Goal: Information Seeking & Learning: Learn about a topic

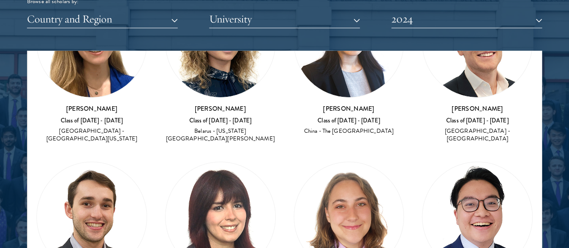
scroll to position [3526, 0]
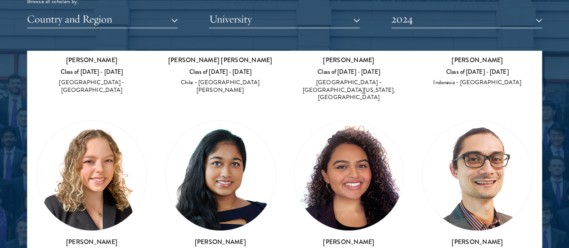
scroll to position [3763, 0]
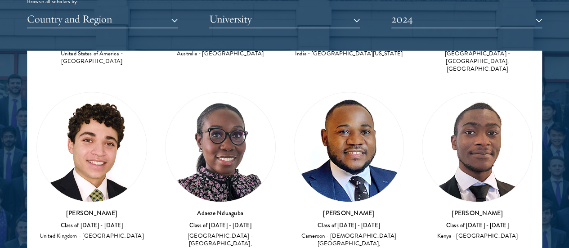
scroll to position [3968, 0]
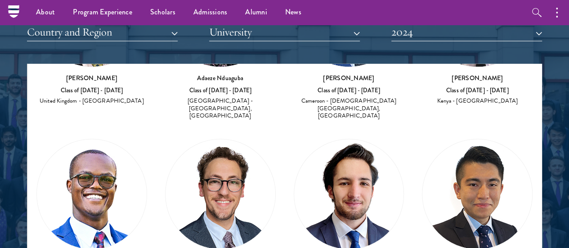
scroll to position [4098, 0]
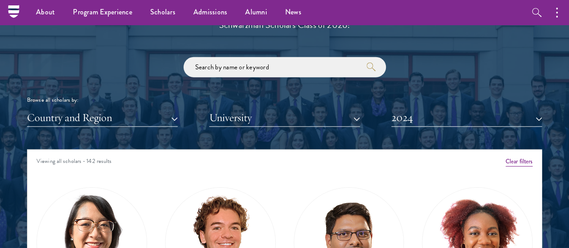
scroll to position [1023, 0]
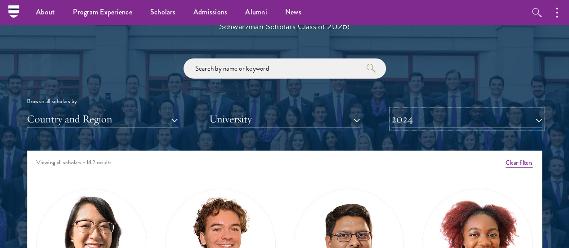
click at [401, 110] on button "2024" at bounding box center [467, 119] width 151 height 18
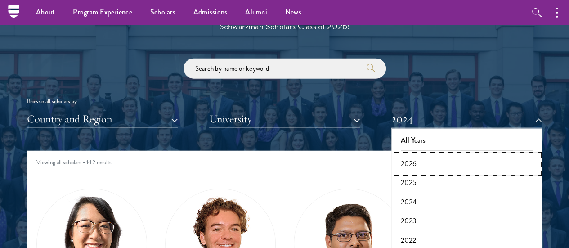
click at [410, 154] on button "2026" at bounding box center [466, 163] width 145 height 19
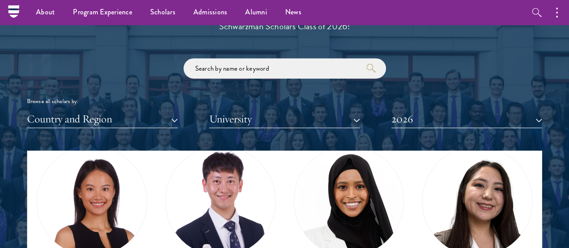
scroll to position [42, 0]
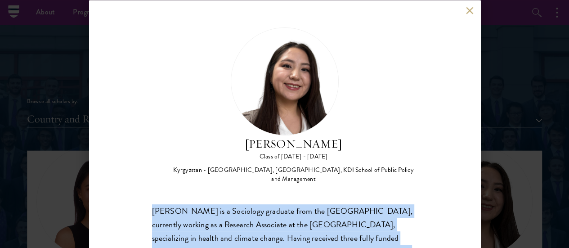
drag, startPoint x: 278, startPoint y: 50, endPoint x: 350, endPoint y: 67, distance: 73.9
click at [350, 135] on h2 "[PERSON_NAME]" at bounding box center [294, 143] width 248 height 17
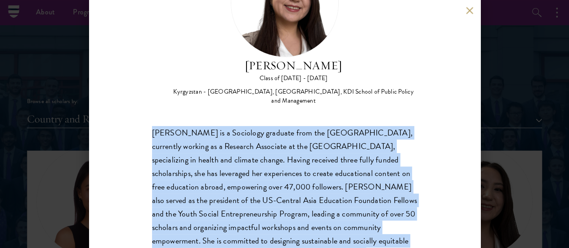
scroll to position [78, 0]
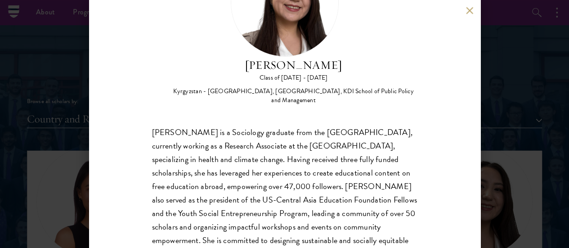
click at [282, 126] on div "[PERSON_NAME] is a Sociology graduate from the [GEOGRAPHIC_DATA], currently wor…" at bounding box center [285, 193] width 266 height 135
click at [466, 12] on button at bounding box center [470, 11] width 8 height 8
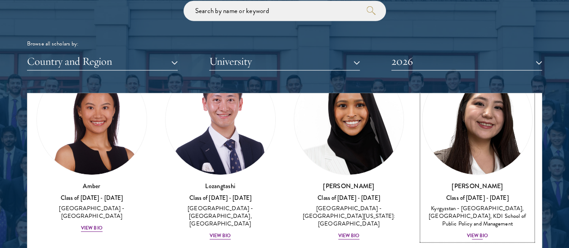
scroll to position [51, 0]
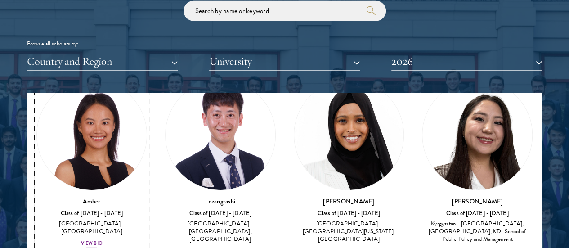
click at [103, 197] on h3 "Amber" at bounding box center [91, 201] width 111 height 9
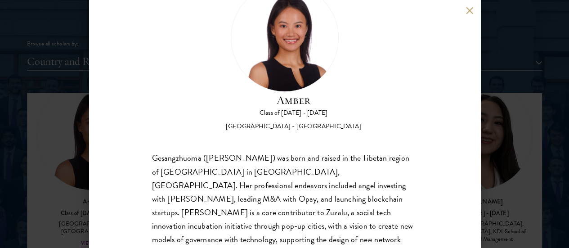
scroll to position [40, 0]
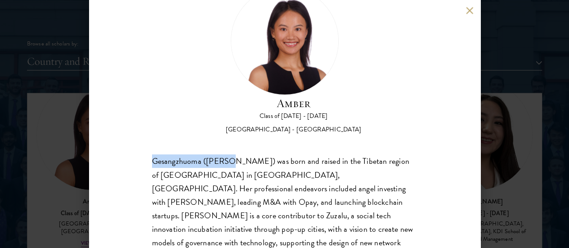
drag, startPoint x: 153, startPoint y: 123, endPoint x: 234, endPoint y: 122, distance: 81.9
click at [234, 155] on div "Gesangzhuoma ([PERSON_NAME]) was born and raised in the Tibetan region of [GEOG…" at bounding box center [285, 243] width 266 height 176
click at [499, 18] on div "Amber Class of [DATE] - [DATE] [GEOGRAPHIC_DATA] - [GEOGRAPHIC_DATA] Gesangzhuo…" at bounding box center [284, 124] width 569 height 248
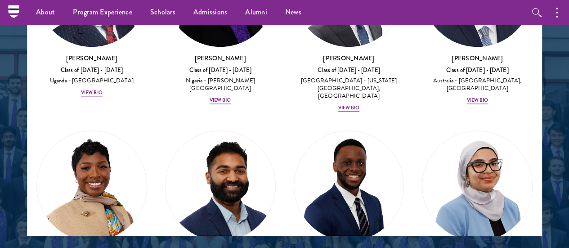
scroll to position [448, 0]
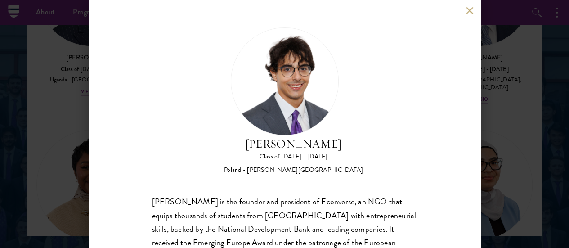
click at [469, 9] on button at bounding box center [470, 11] width 8 height 8
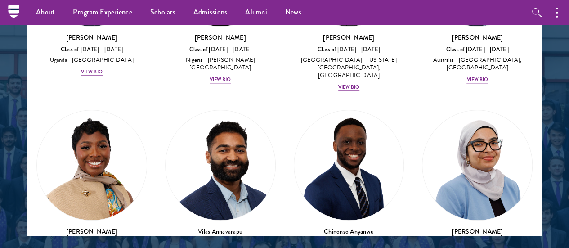
scroll to position [468, 0]
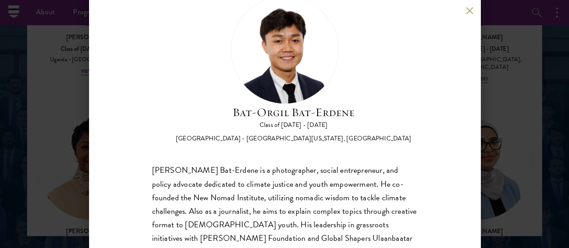
scroll to position [31, 0]
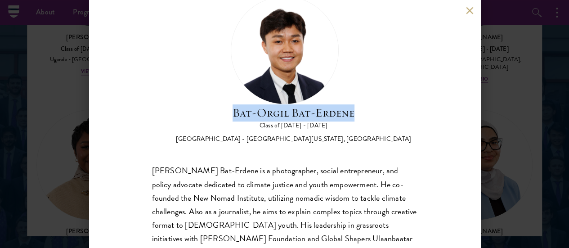
drag, startPoint x: 281, startPoint y: 26, endPoint x: 322, endPoint y: 41, distance: 43.9
click at [322, 104] on h2 "Bat-Orgil Bat-Erdene" at bounding box center [294, 112] width 236 height 17
click at [469, 9] on button at bounding box center [470, 11] width 8 height 8
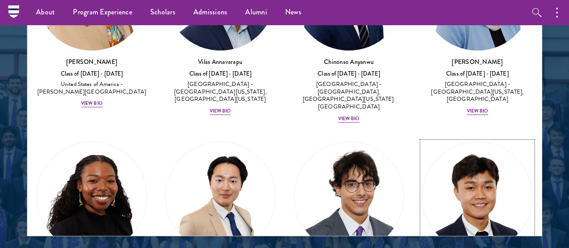
scroll to position [638, 0]
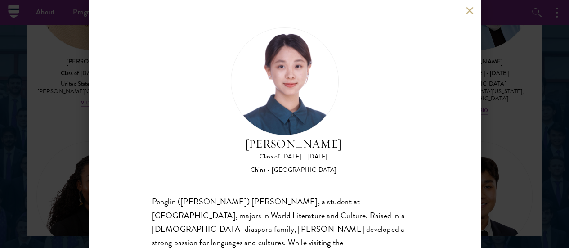
click at [312, 135] on h2 "[PERSON_NAME]" at bounding box center [294, 143] width 98 height 17
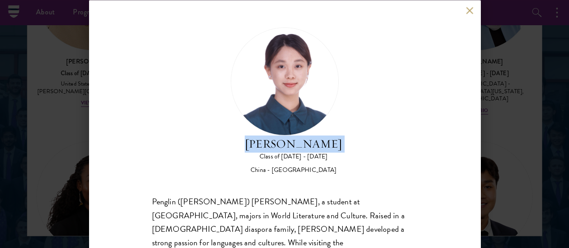
click at [312, 135] on h2 "[PERSON_NAME]" at bounding box center [294, 143] width 98 height 17
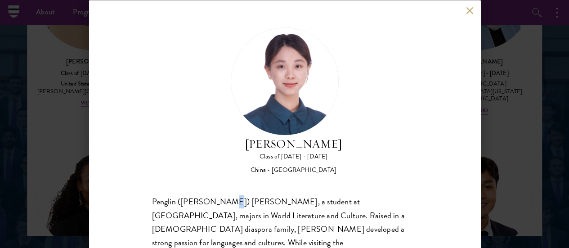
drag, startPoint x: 226, startPoint y: 162, endPoint x: 221, endPoint y: 163, distance: 5.9
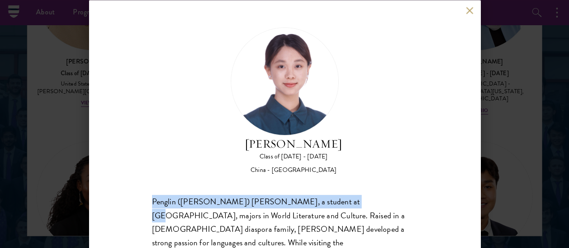
drag, startPoint x: 338, startPoint y: 161, endPoint x: 144, endPoint y: 148, distance: 194.8
click at [144, 148] on div "[PERSON_NAME] Class of [DATE] - [DATE] [GEOGRAPHIC_DATA] - [GEOGRAPHIC_DATA] Pe…" at bounding box center [285, 124] width 392 height 248
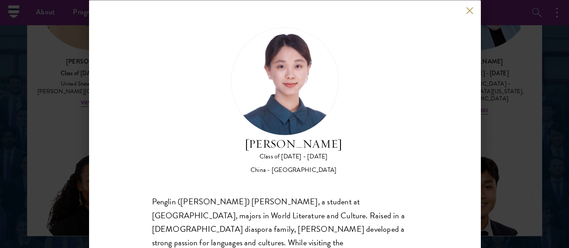
click at [468, 8] on button at bounding box center [470, 11] width 8 height 8
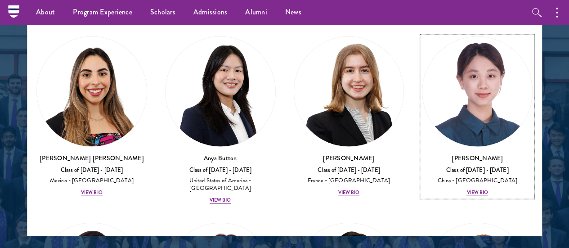
scroll to position [937, 0]
